Goal: Find specific page/section

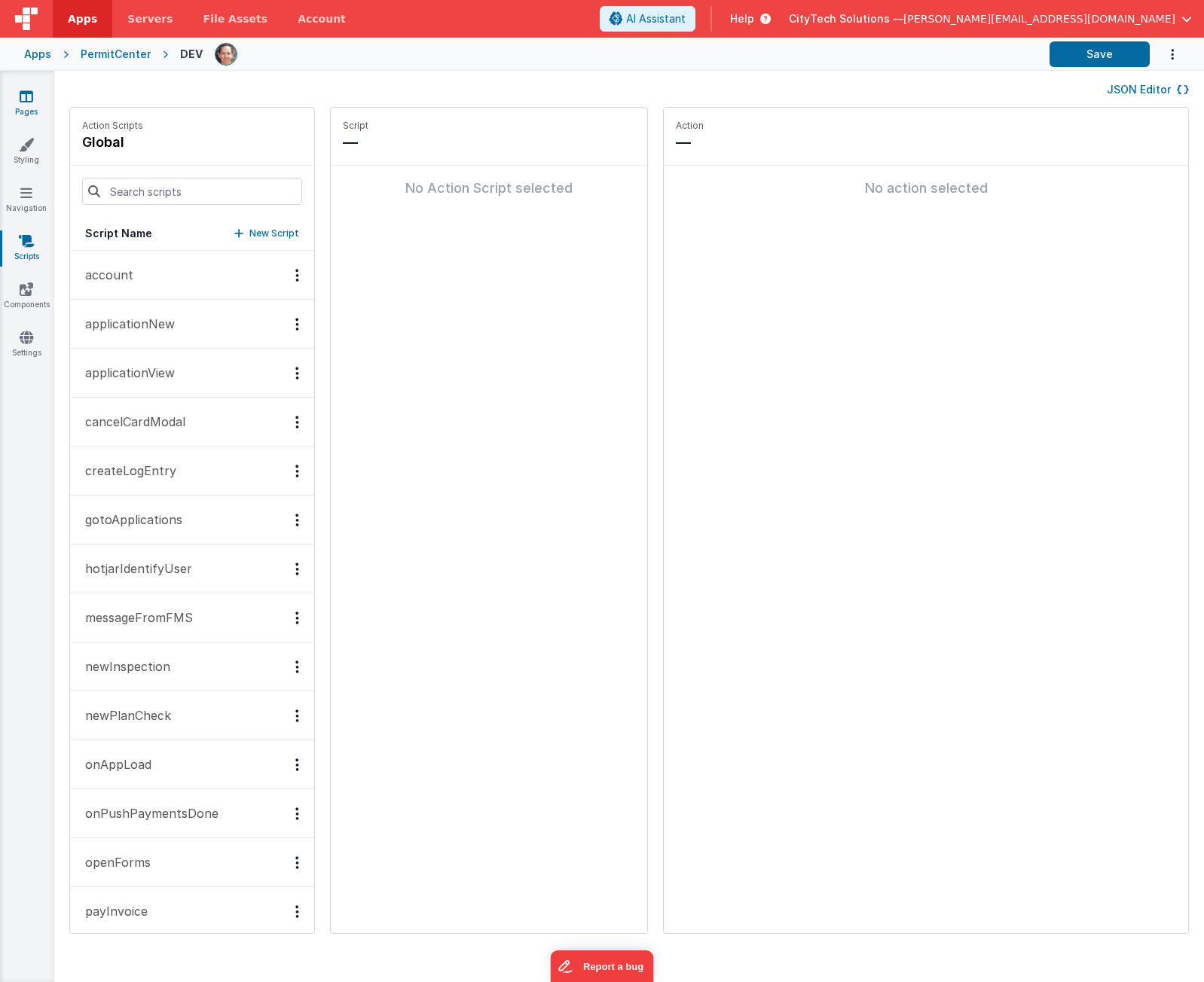
click at [28, 95] on icon at bounding box center [26, 96] width 13 height 15
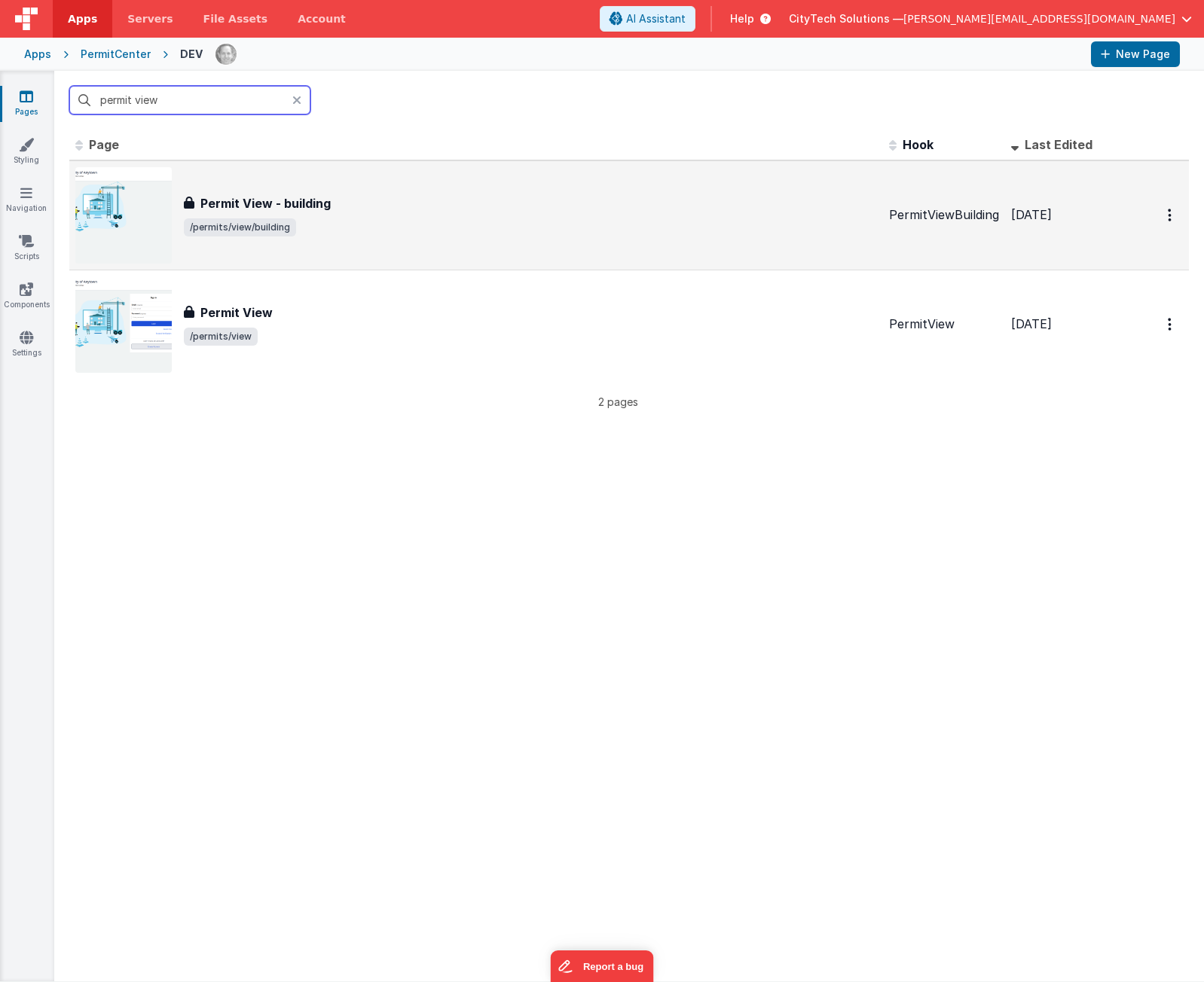
type input "permit view"
click at [336, 200] on div "Permit View - building" at bounding box center [531, 203] width 693 height 18
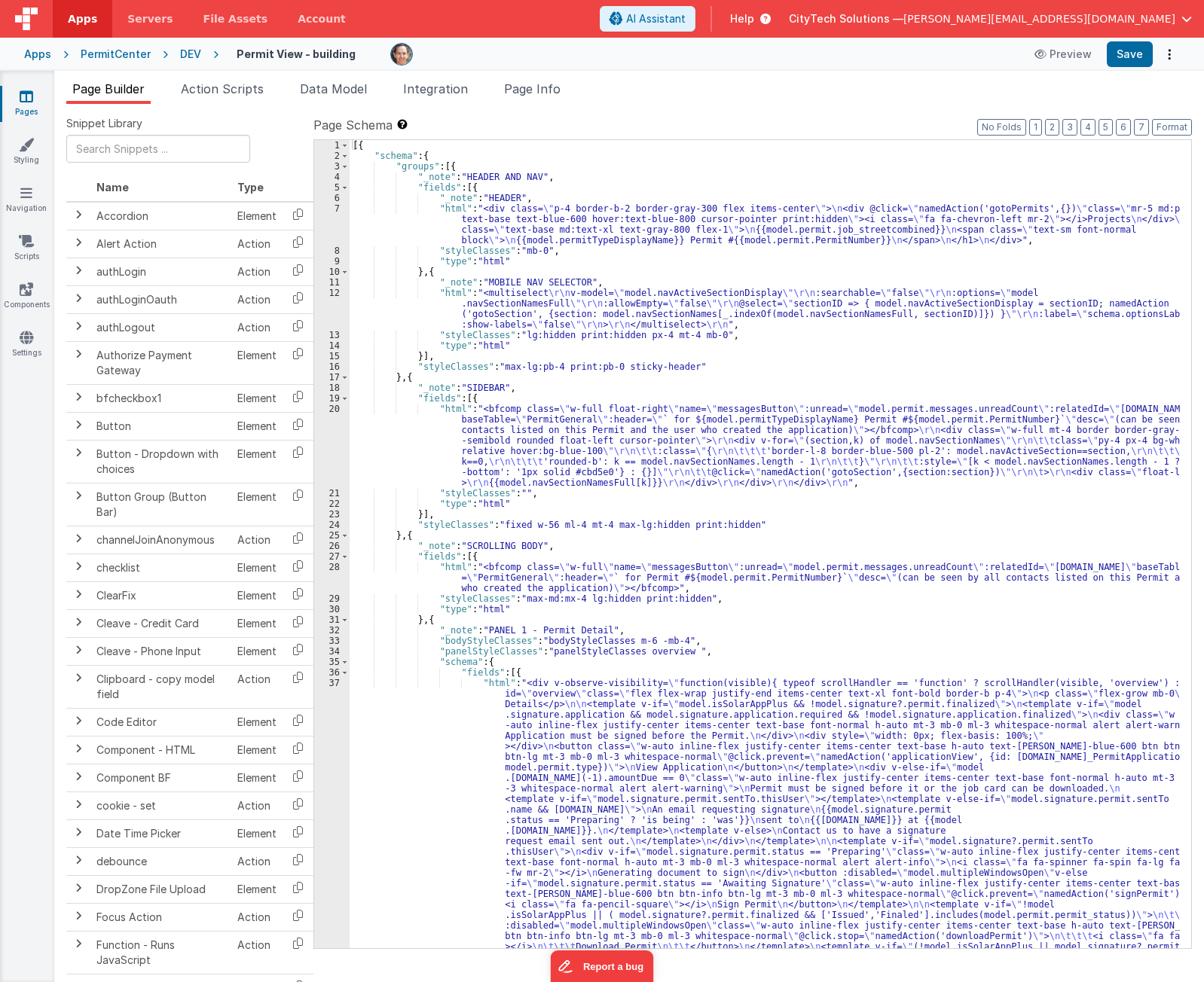
click at [361, 6] on div "Apps Servers File Assets Account" at bounding box center [180, 19] width 361 height 38
